Goal: Task Accomplishment & Management: Manage account settings

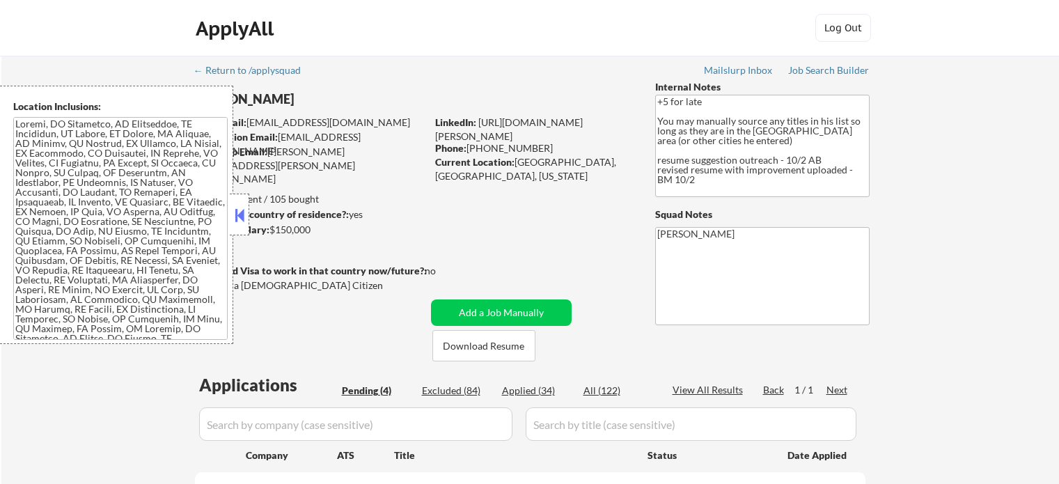
select select ""pending""
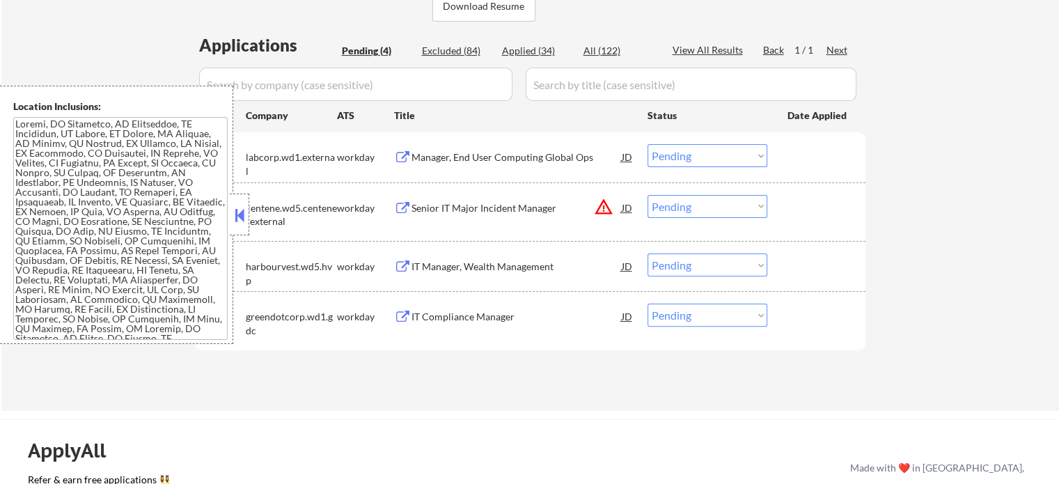
scroll to position [348, 0]
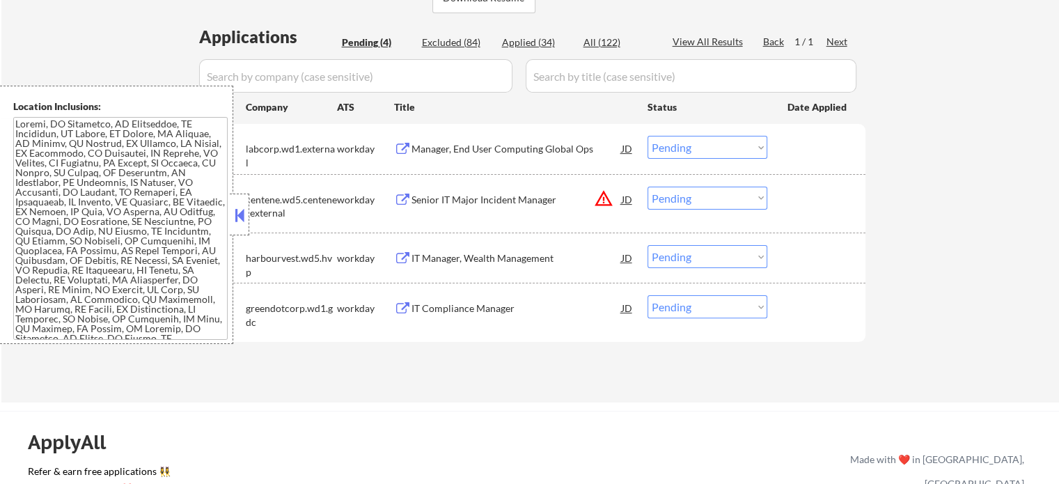
click at [478, 194] on div "Senior IT Major Incident Manager" at bounding box center [516, 200] width 210 height 14
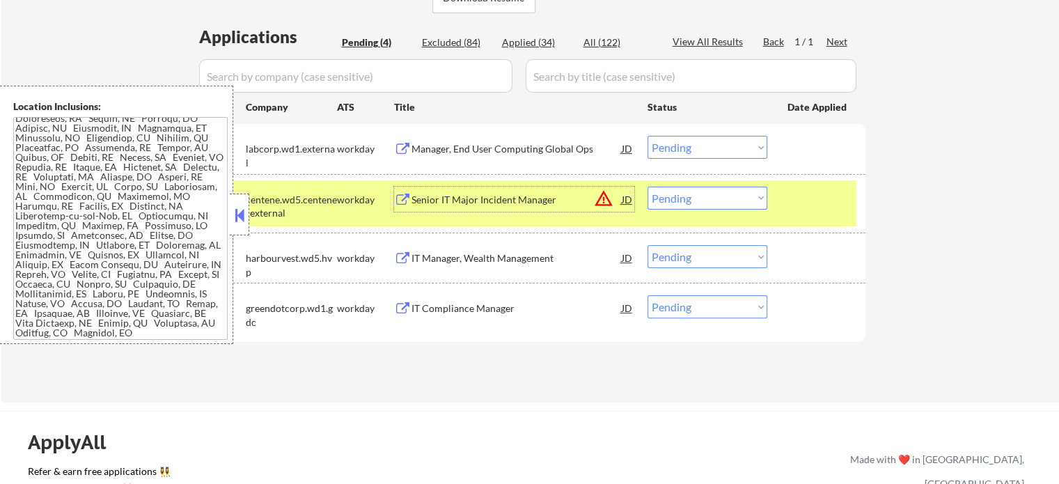
scroll to position [590, 0]
click at [724, 195] on select "Choose an option... Pending Applied Excluded (Questions) Excluded (Expired) Exc…" at bounding box center [707, 198] width 120 height 23
click at [647, 187] on select "Choose an option... Pending Applied Excluded (Questions) Excluded (Expired) Exc…" at bounding box center [707, 198] width 120 height 23
select select ""pending""
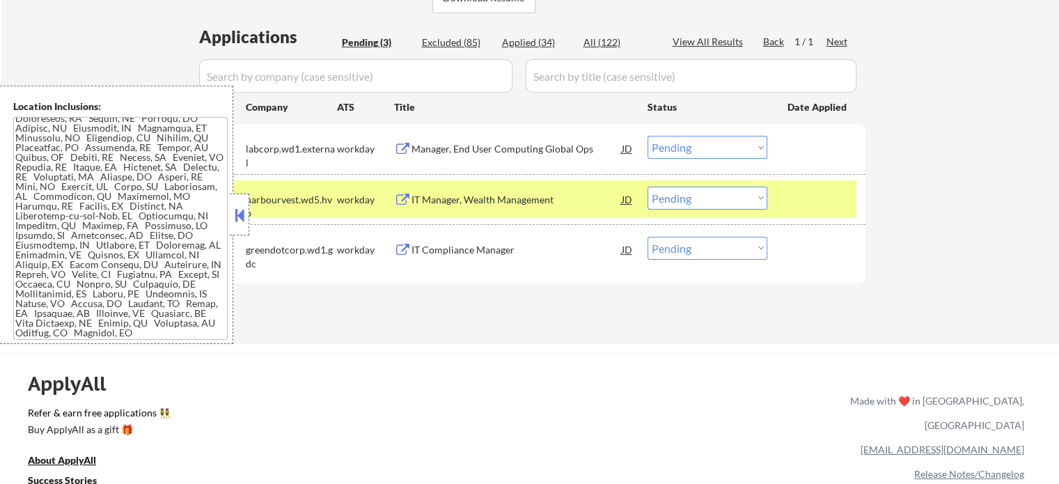
click at [239, 219] on button at bounding box center [239, 215] width 15 height 21
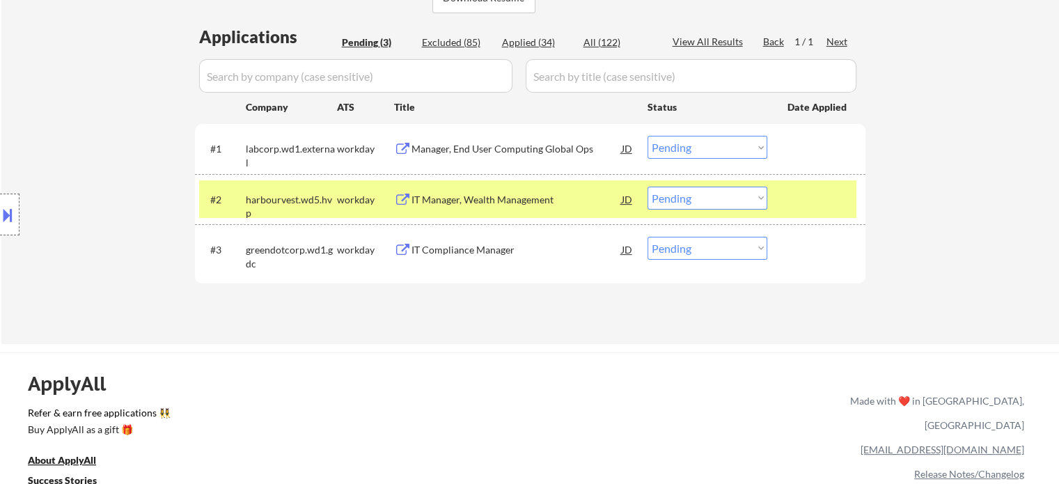
click at [475, 402] on div "ApplyAll Refer & earn free applications 👯‍♀️ Buy ApplyAll as a gift 🎁 About App…" at bounding box center [529, 472] width 1059 height 221
click at [827, 203] on div at bounding box center [817, 199] width 61 height 25
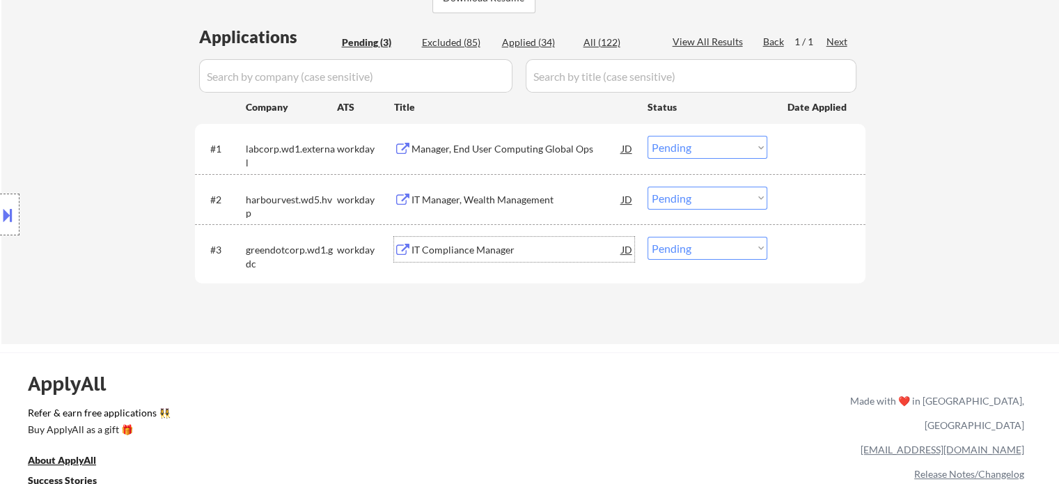
click at [433, 249] on div "IT Compliance Manager" at bounding box center [516, 250] width 210 height 14
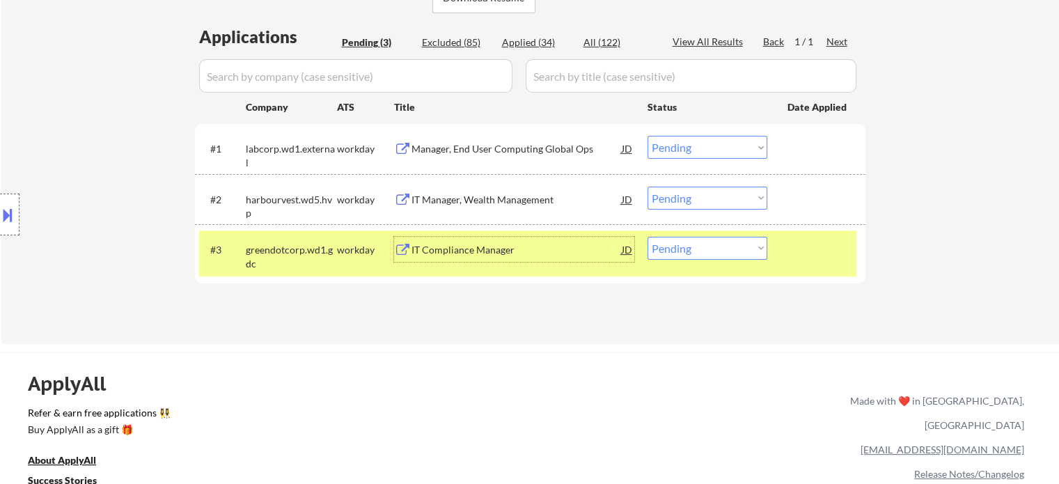
click at [741, 250] on select "Choose an option... Pending Applied Excluded (Questions) Excluded (Expired) Exc…" at bounding box center [707, 248] width 120 height 23
select select ""excluded__bad_match_""
click at [647, 237] on select "Choose an option... Pending Applied Excluded (Questions) Excluded (Expired) Exc…" at bounding box center [707, 248] width 120 height 23
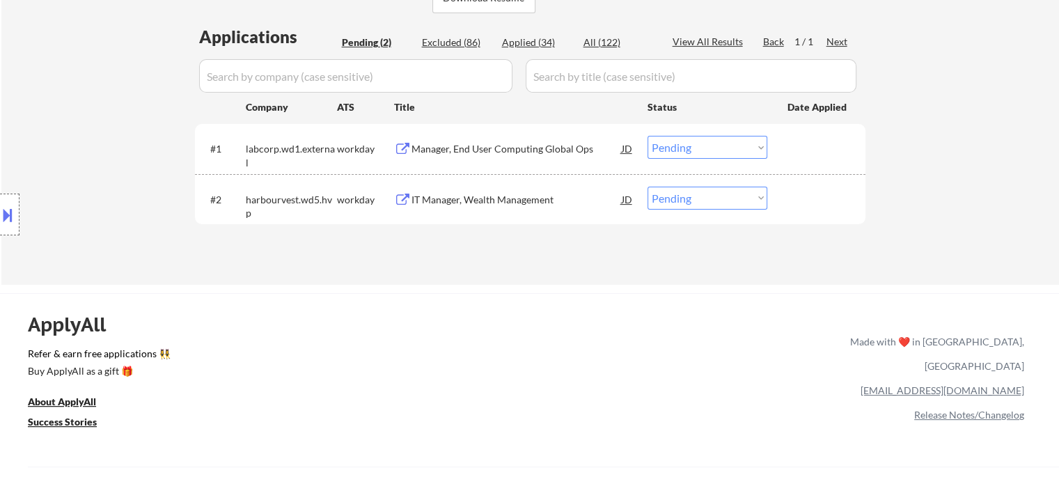
click at [445, 207] on div "IT Manager, Wealth Management" at bounding box center [516, 199] width 210 height 25
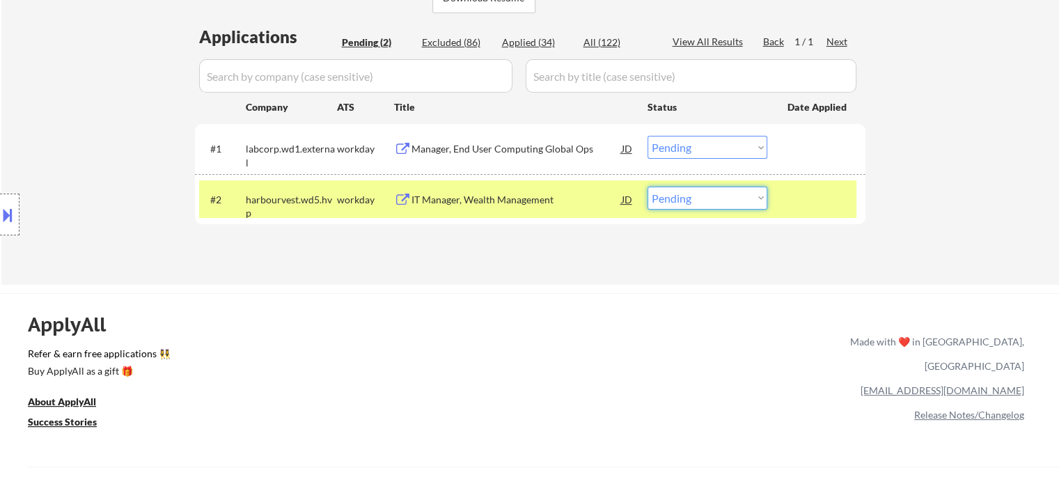
click at [712, 203] on select "Choose an option... Pending Applied Excluded (Questions) Excluded (Expired) Exc…" at bounding box center [707, 198] width 120 height 23
select select ""applied""
click at [647, 187] on select "Choose an option... Pending Applied Excluded (Questions) Excluded (Expired) Exc…" at bounding box center [707, 198] width 120 height 23
click at [787, 195] on div at bounding box center [817, 199] width 61 height 25
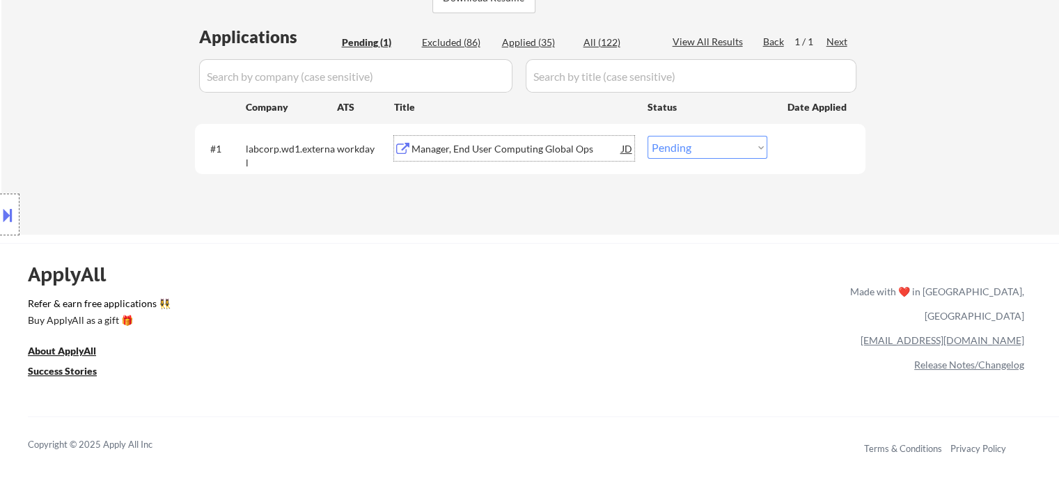
click at [549, 150] on div "Manager, End User Computing Global Ops" at bounding box center [516, 149] width 210 height 14
